Goal: Information Seeking & Learning: Check status

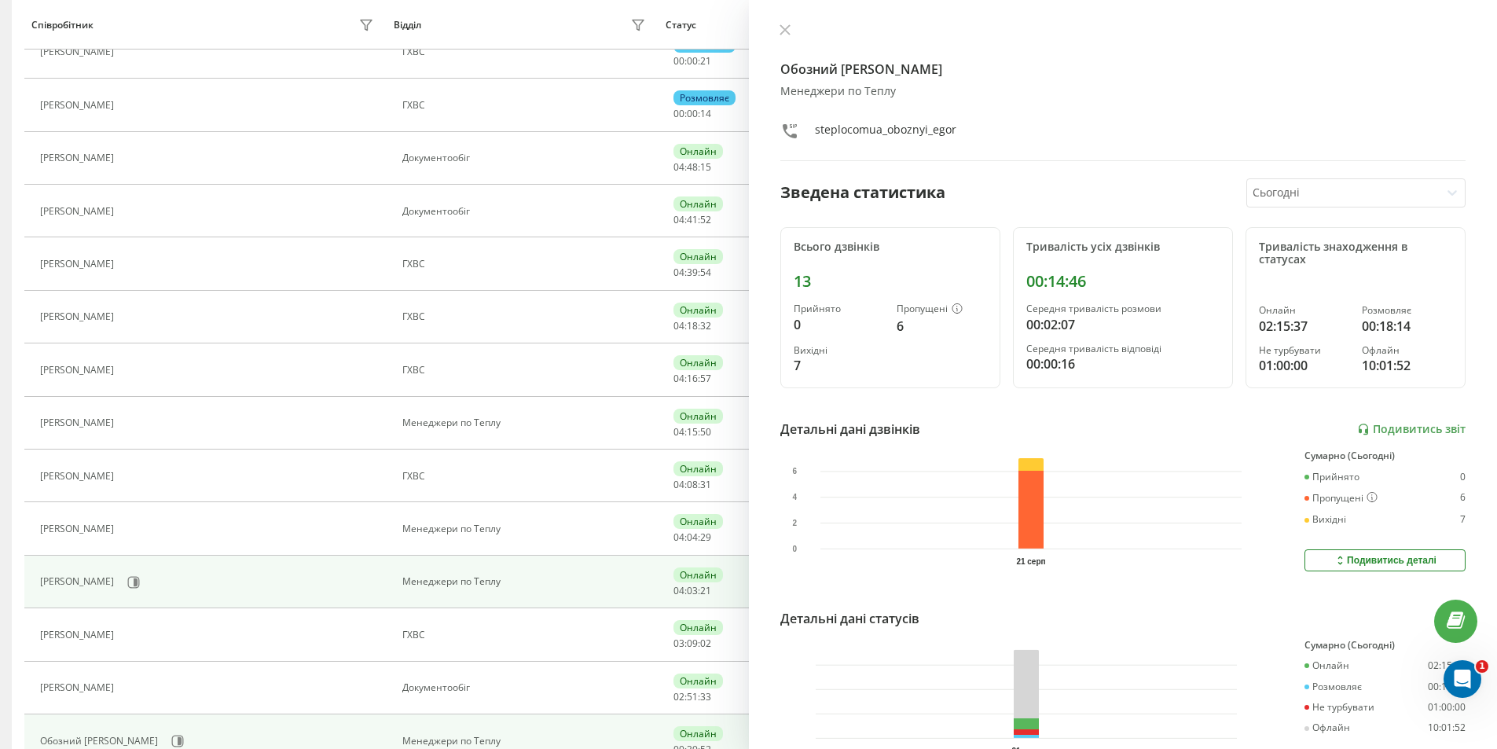
scroll to position [340, 0]
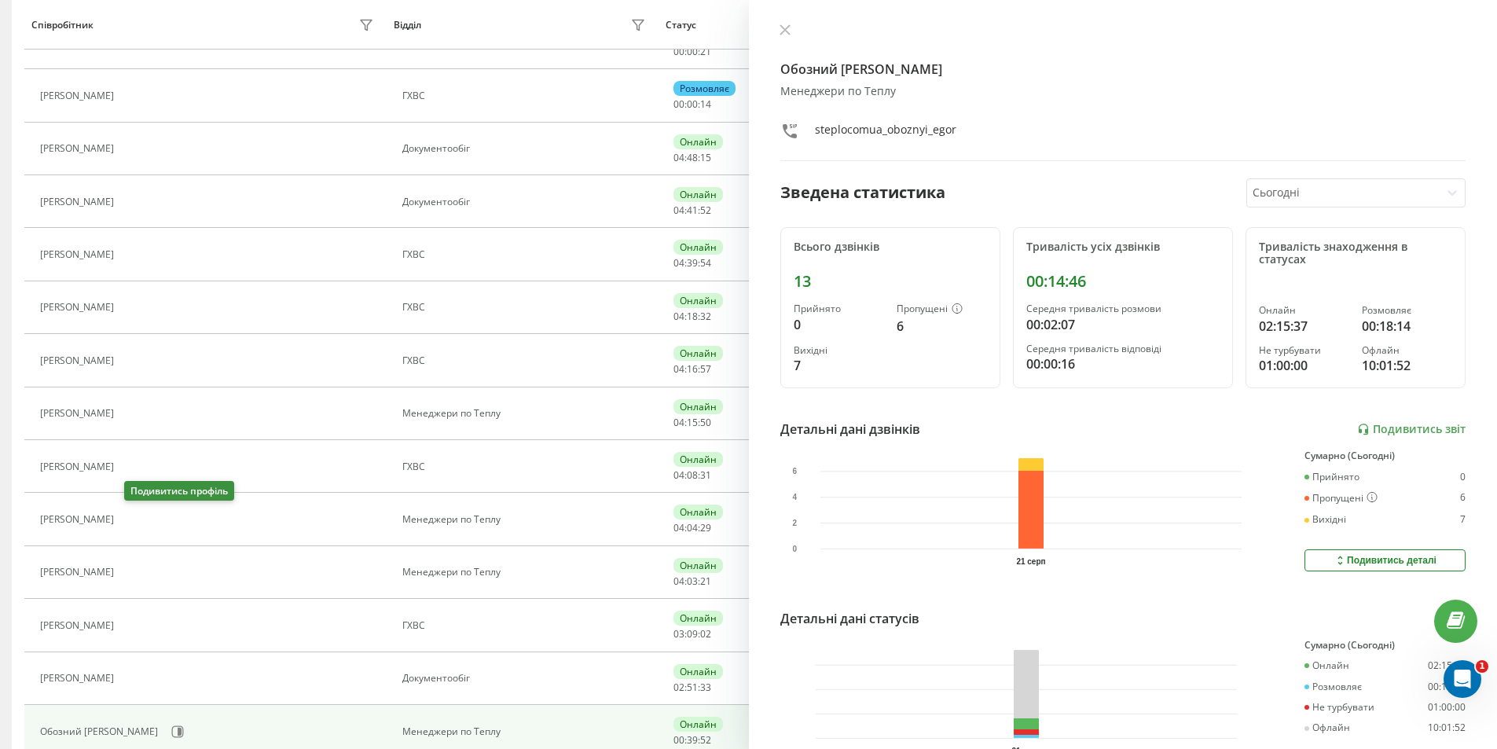
click at [132, 519] on icon at bounding box center [131, 519] width 13 height 13
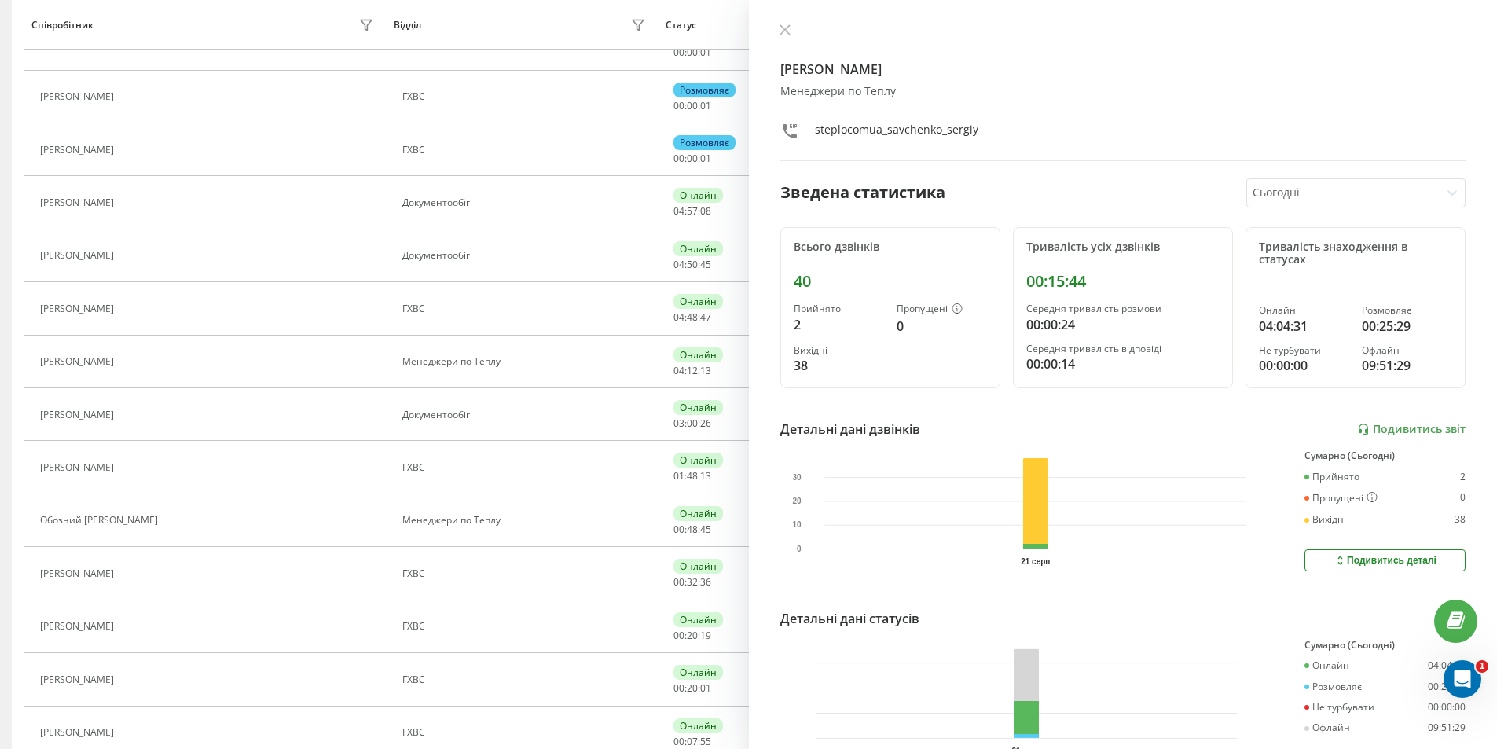
scroll to position [126, 0]
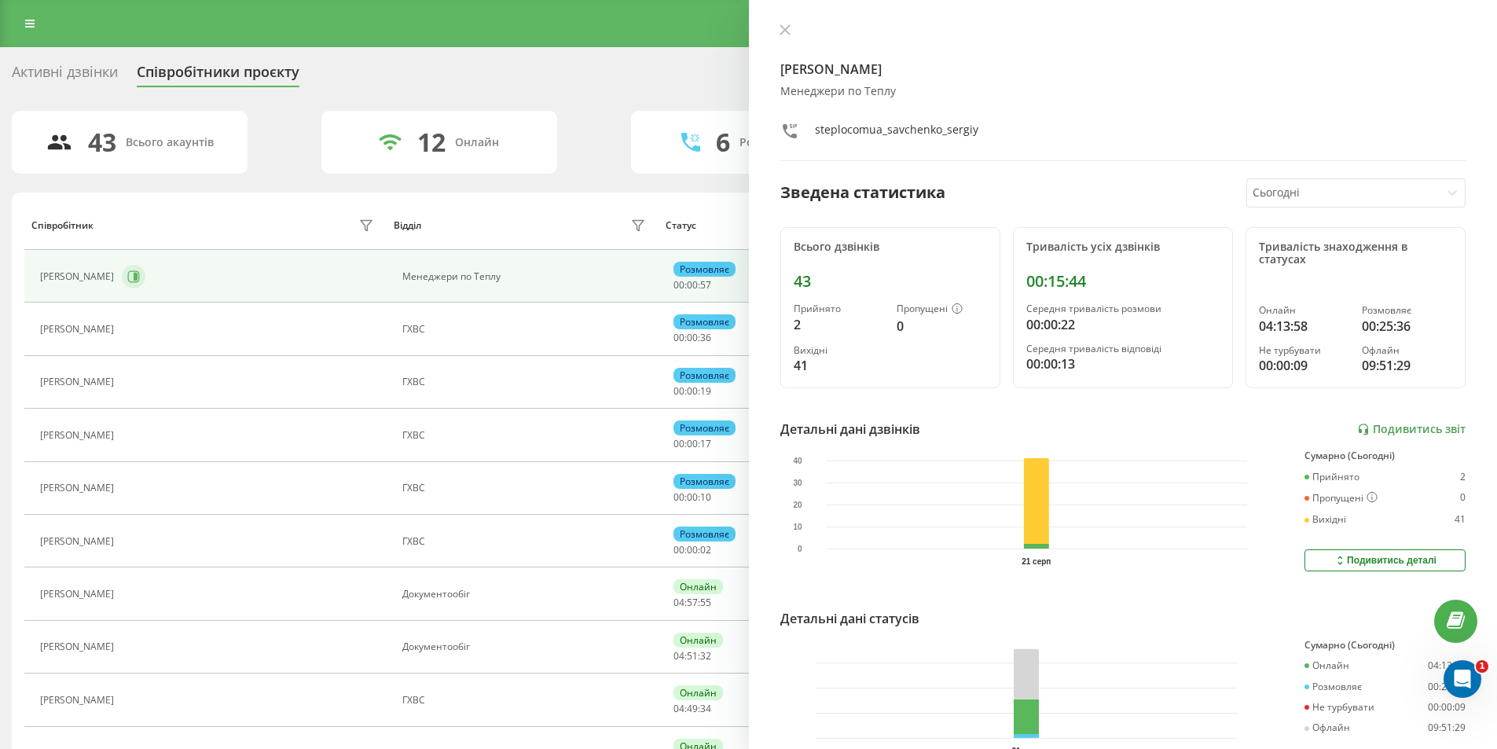
click at [138, 278] on icon at bounding box center [136, 277] width 4 height 8
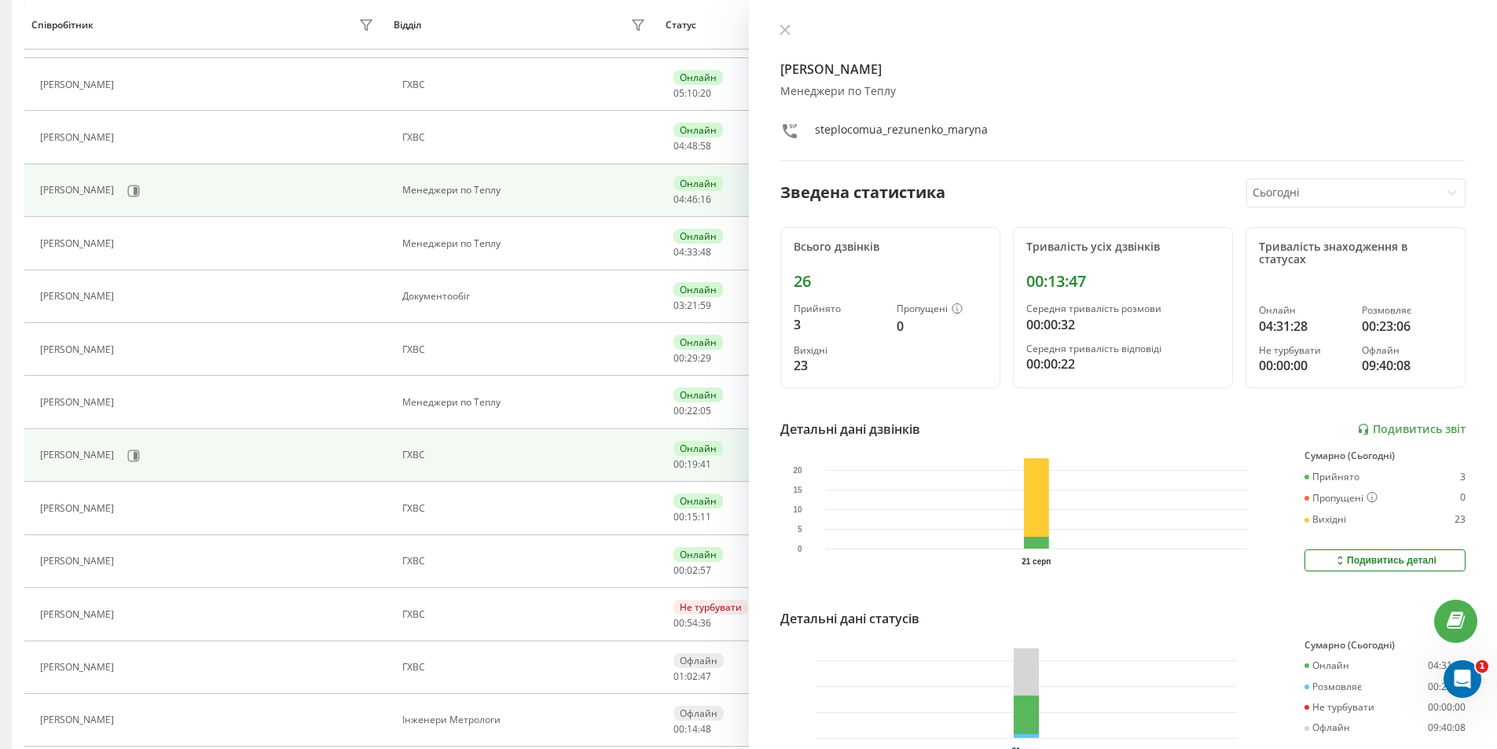
scroll to position [472, 0]
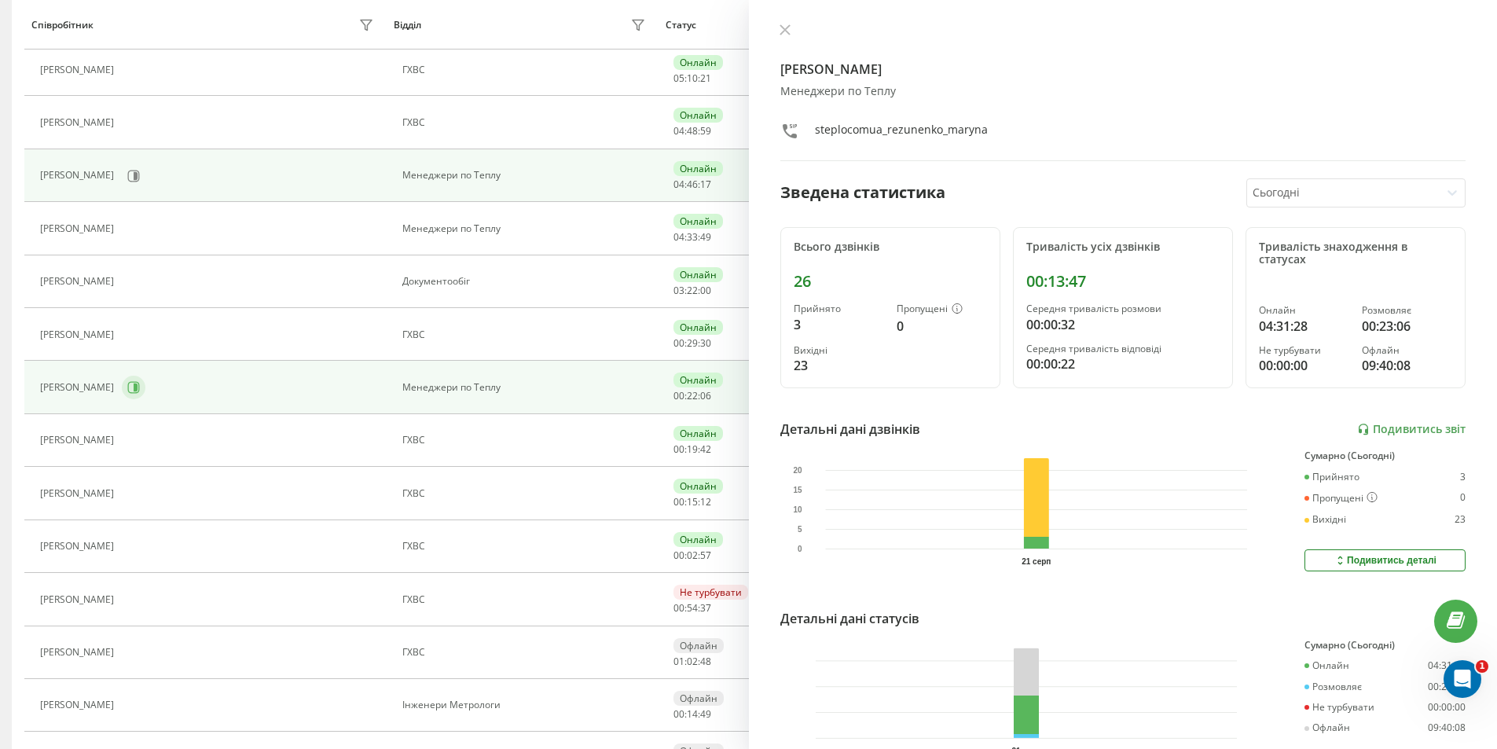
click at [137, 387] on icon at bounding box center [136, 388] width 4 height 8
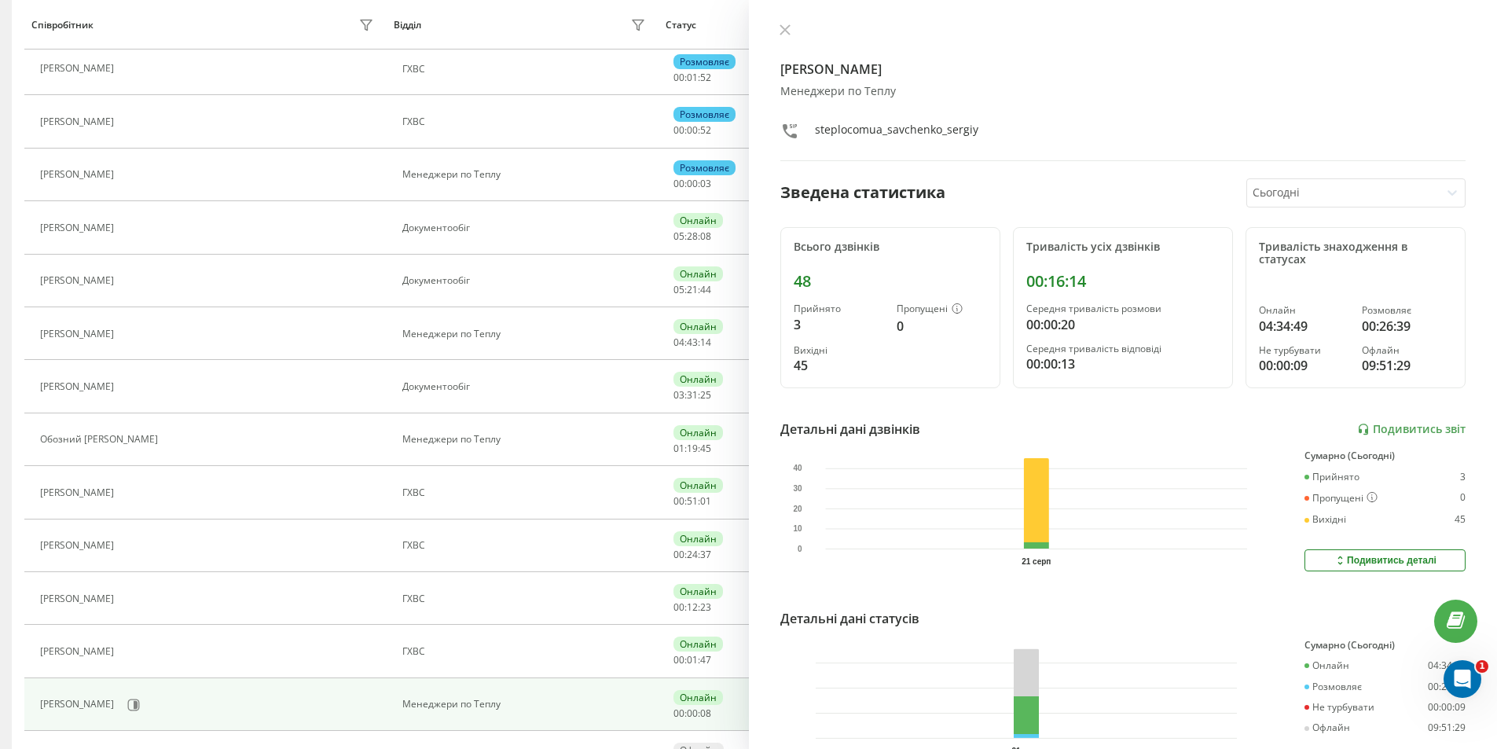
scroll to position [154, 0]
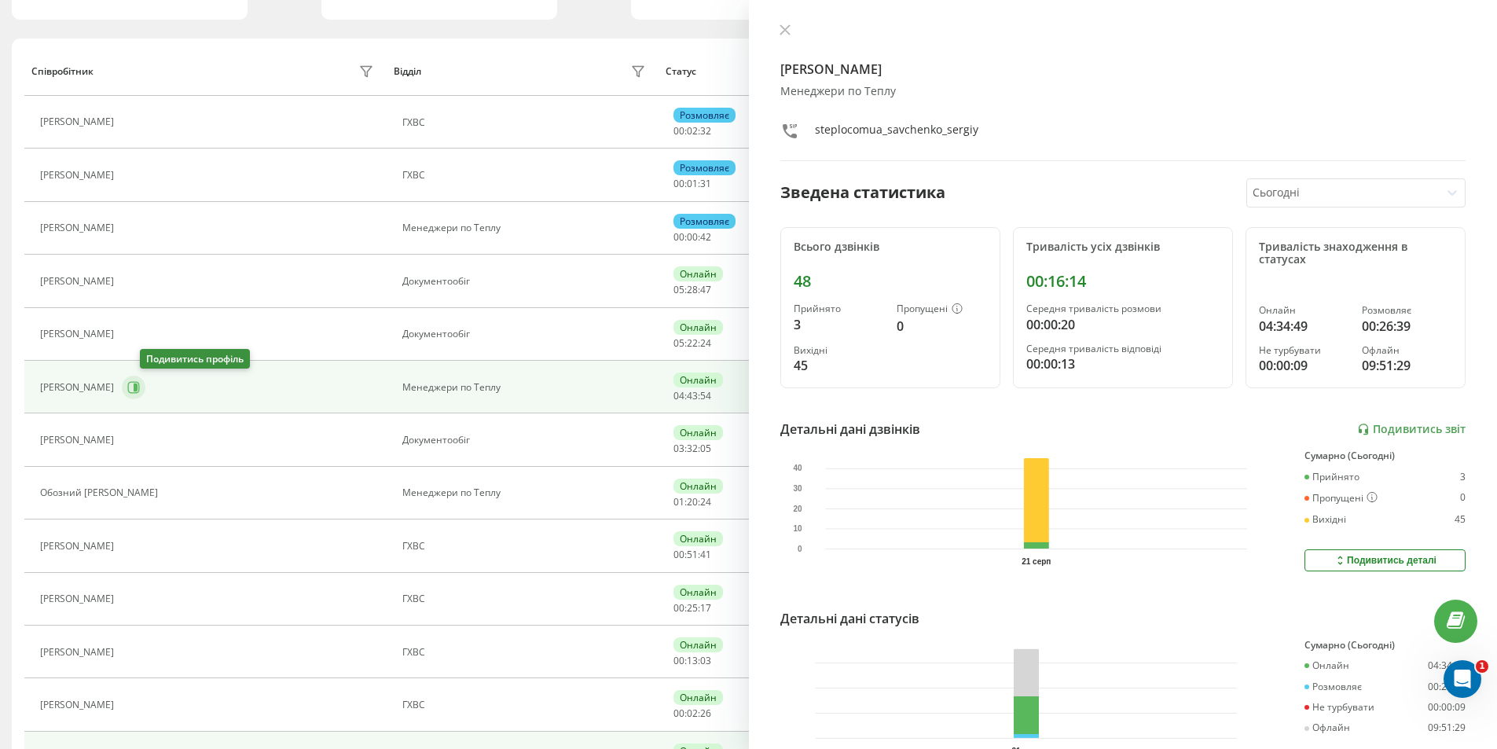
click at [140, 391] on icon at bounding box center [133, 387] width 13 height 13
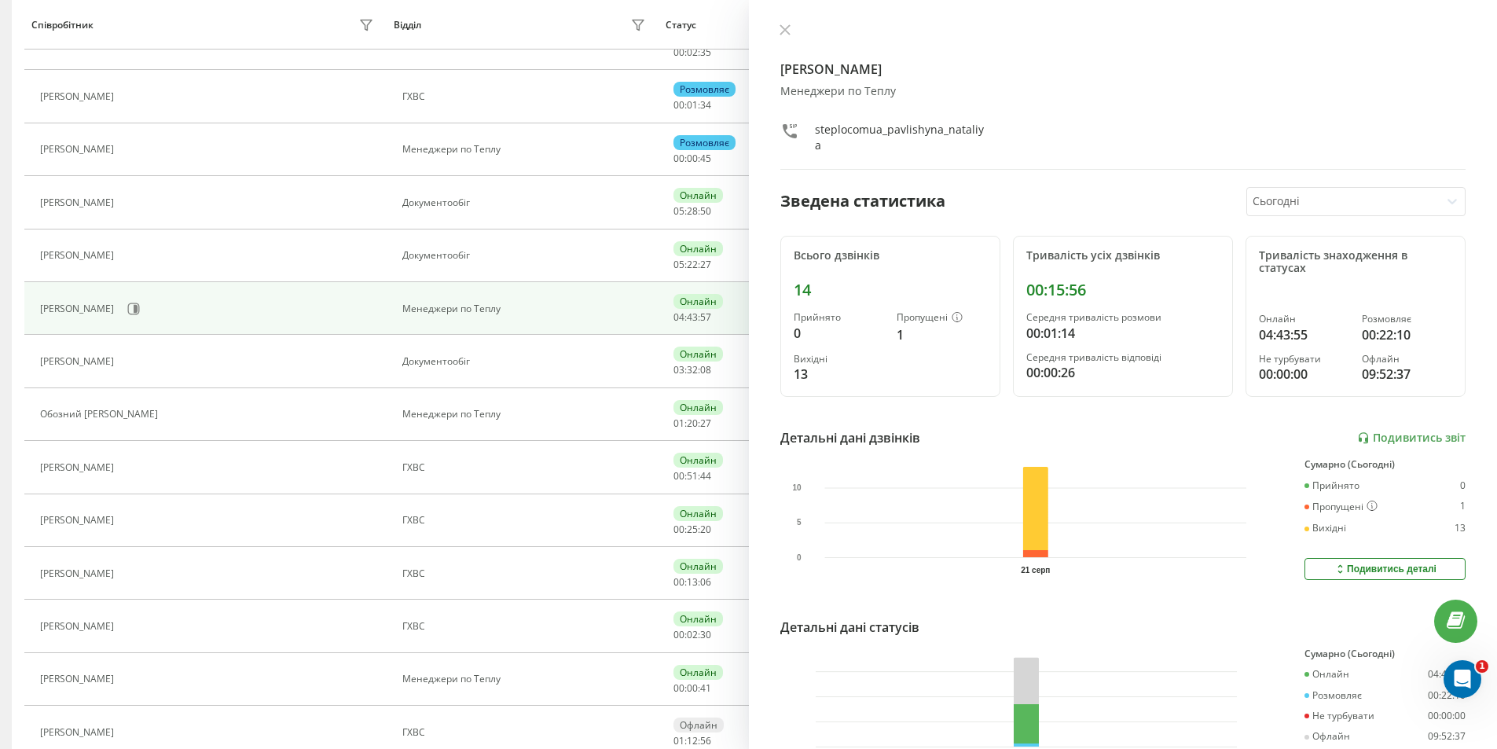
scroll to position [311, 0]
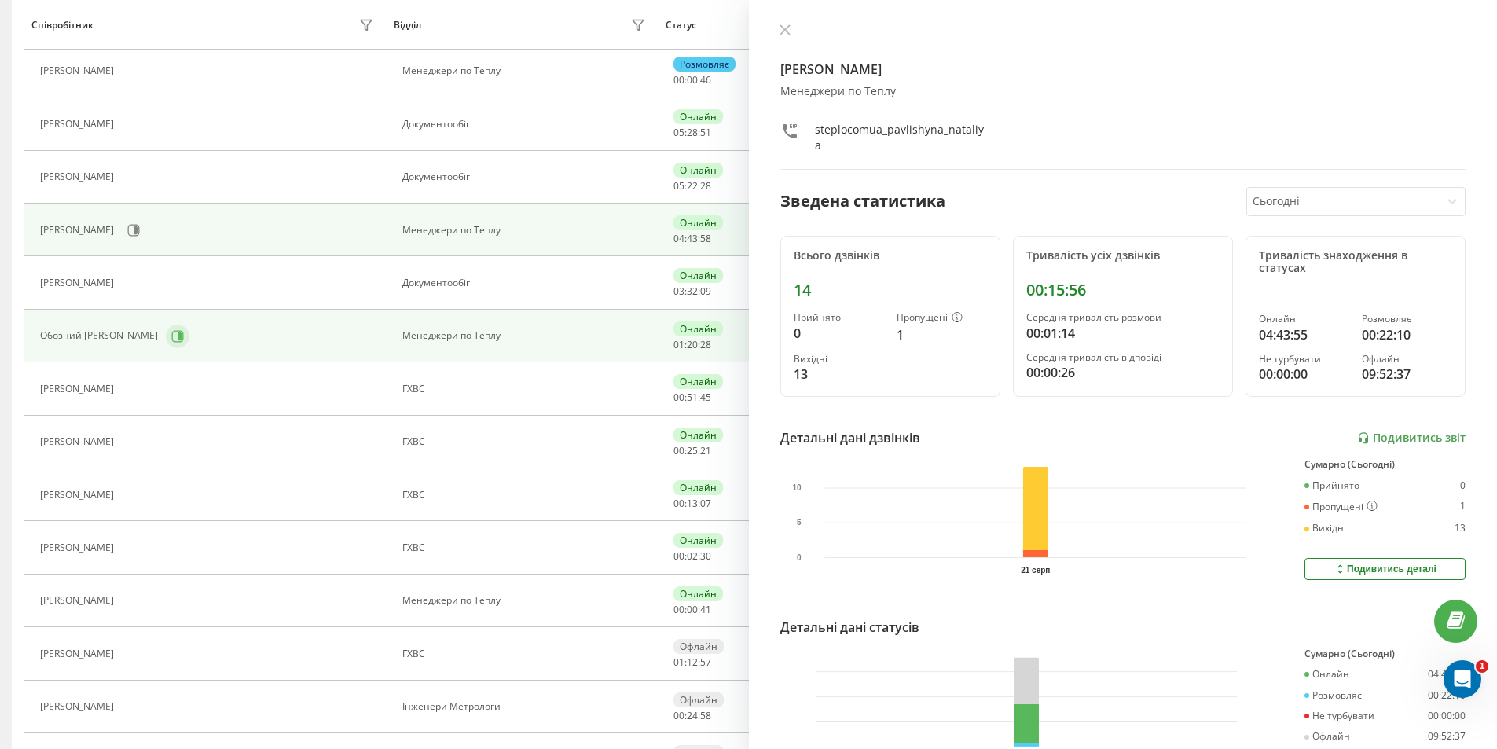
click at [175, 333] on button at bounding box center [178, 337] width 24 height 24
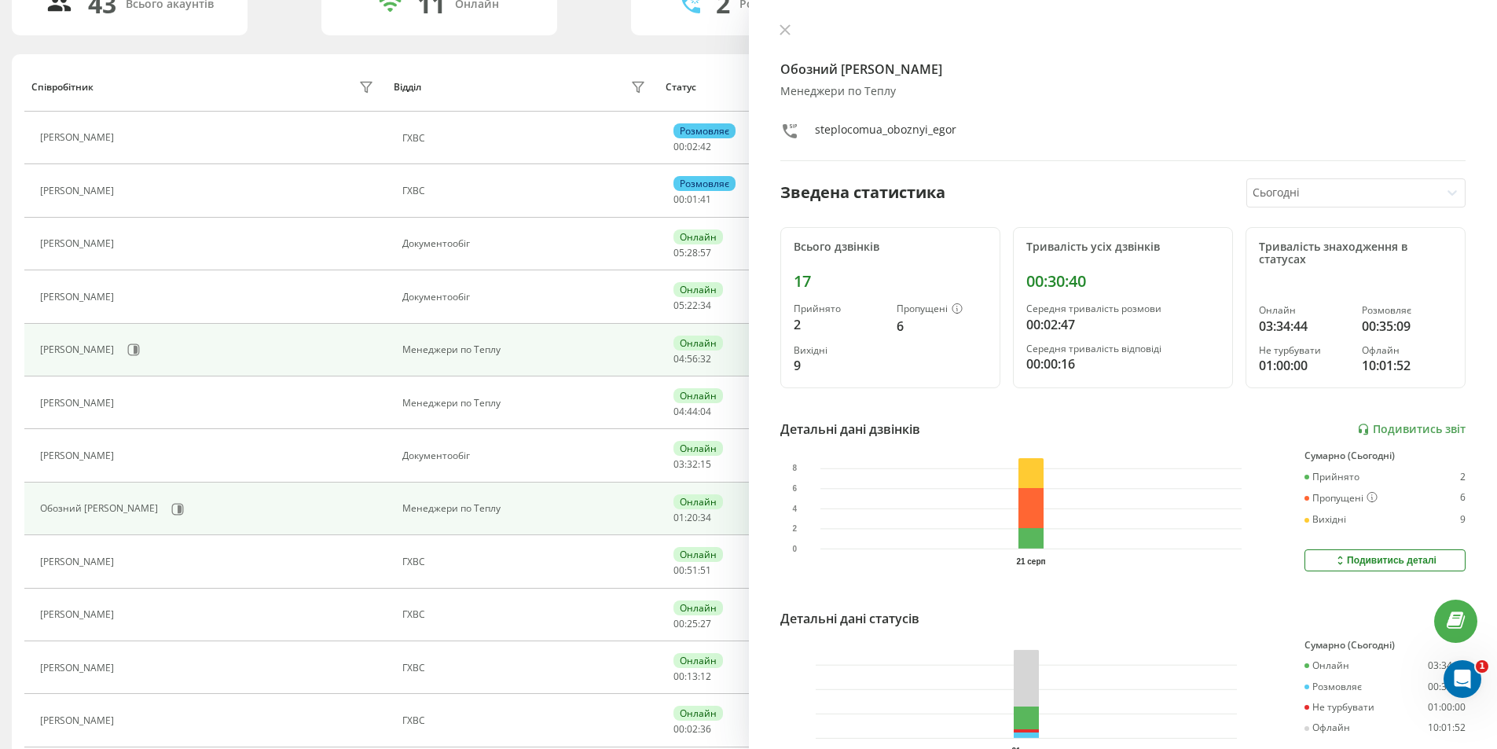
scroll to position [75, 0]
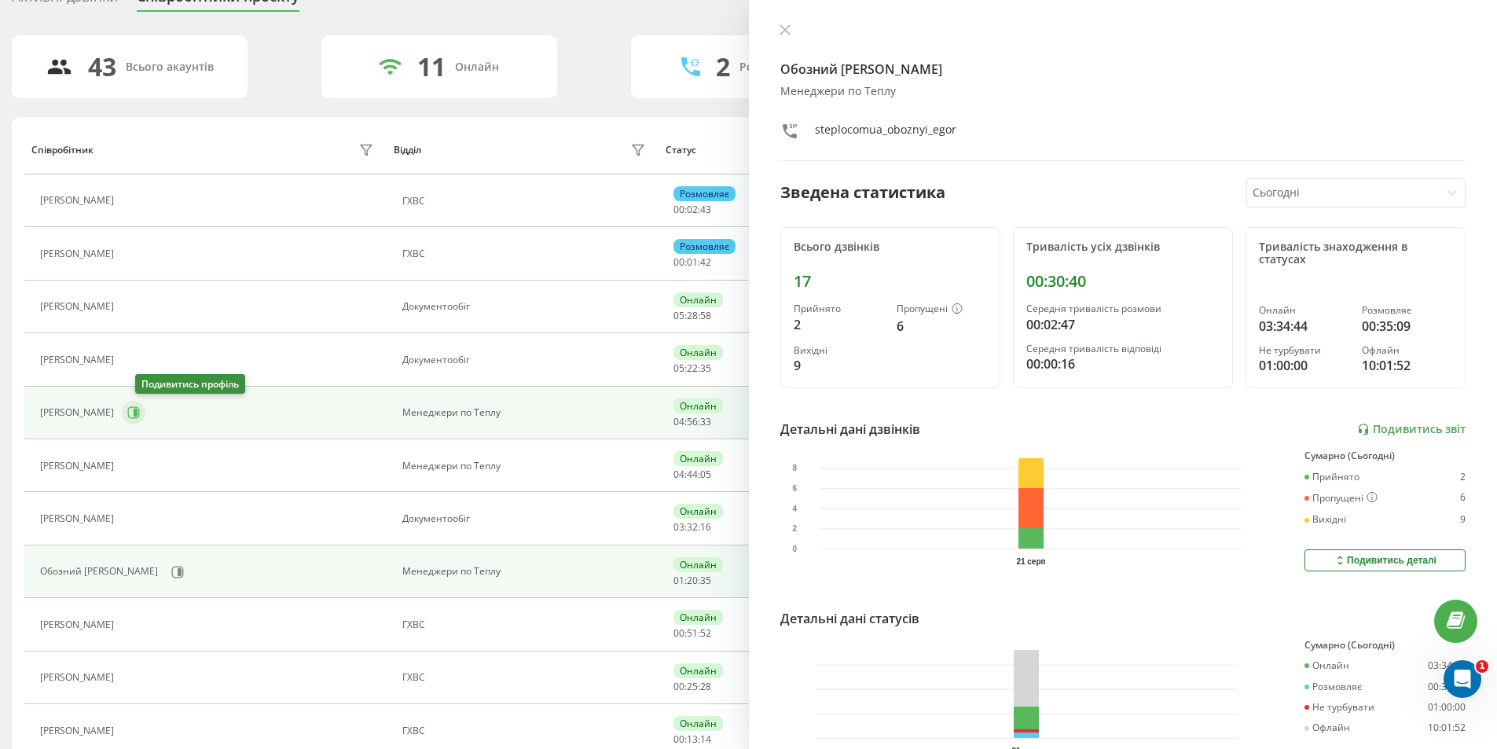
click at [145, 417] on button at bounding box center [134, 413] width 24 height 24
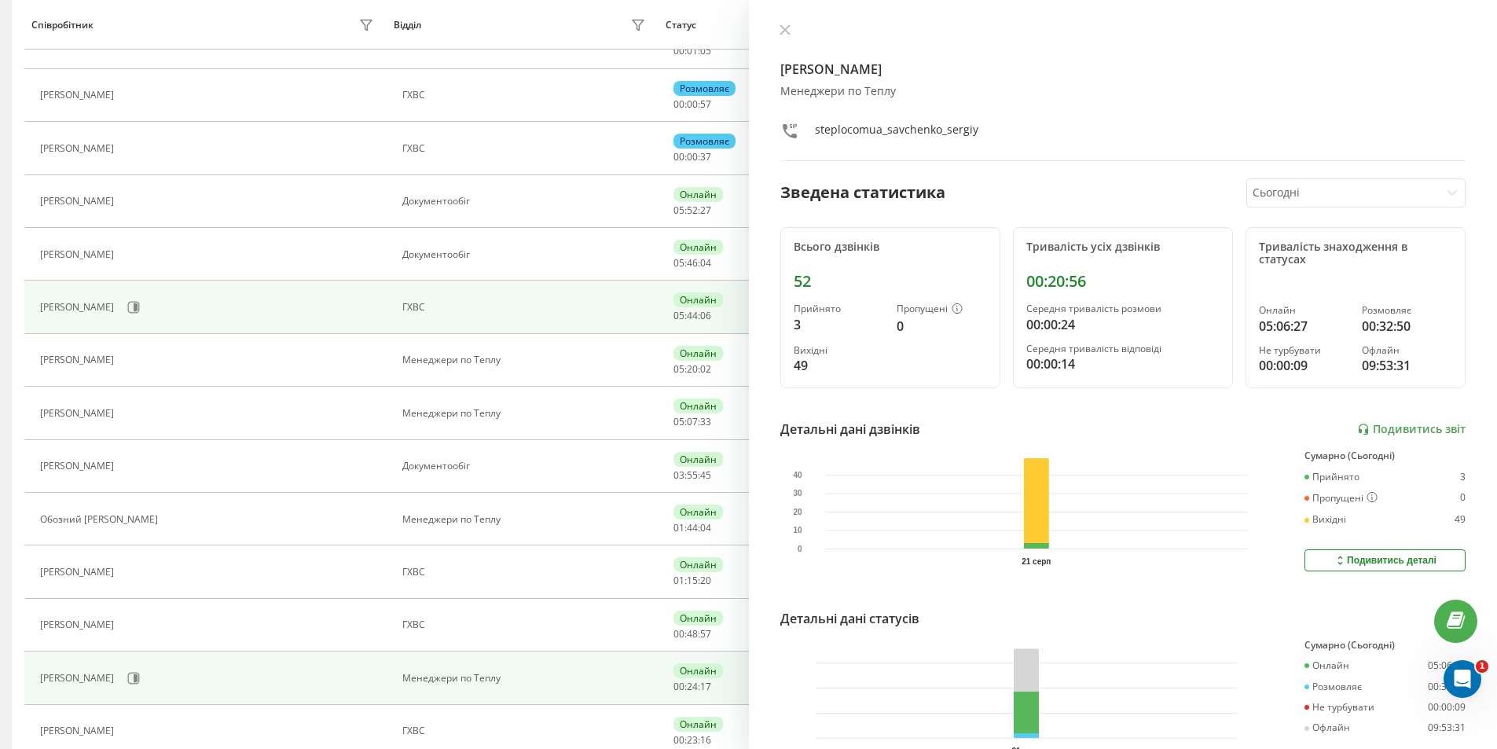
scroll to position [314, 0]
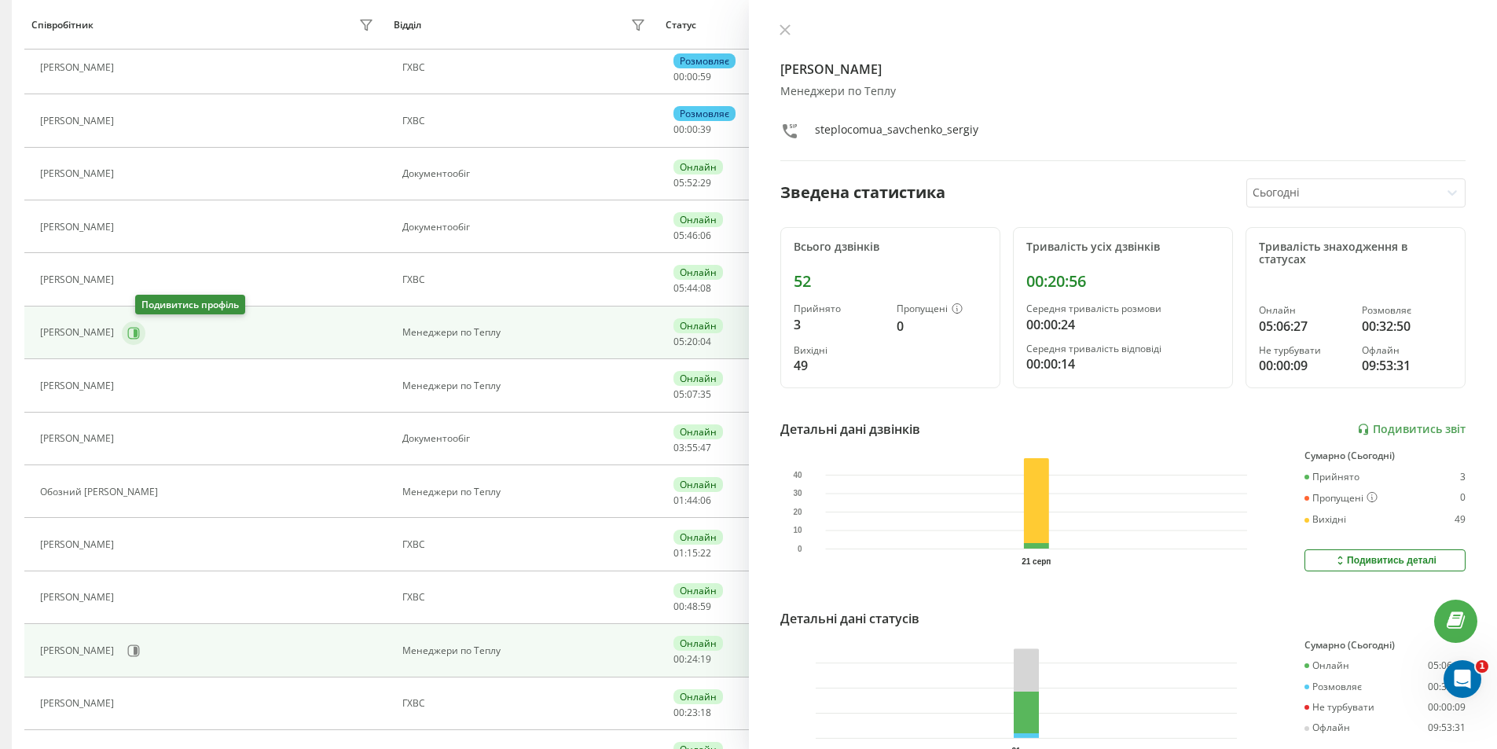
click at [140, 332] on icon at bounding box center [133, 333] width 13 height 13
